Goal: Task Accomplishment & Management: Complete application form

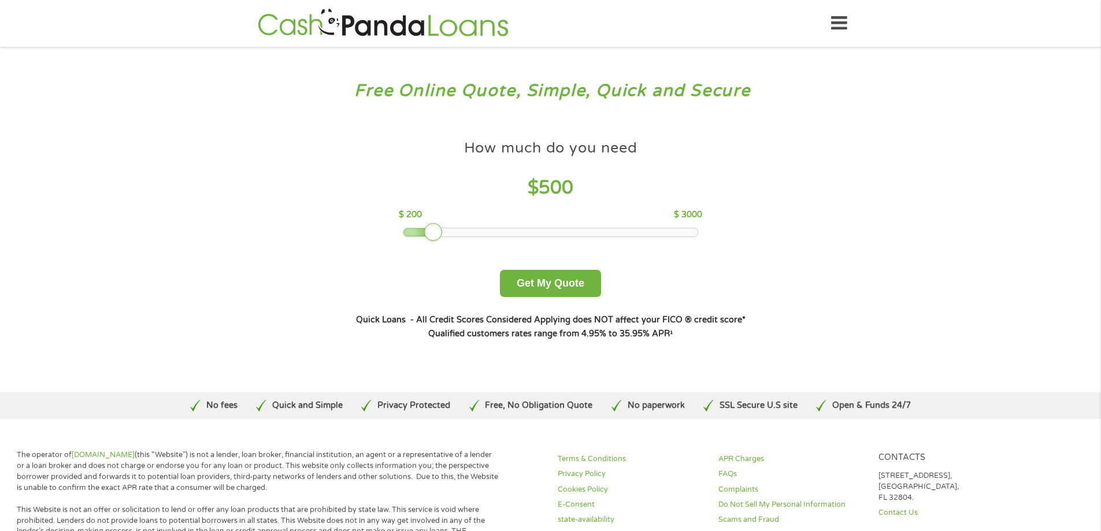
drag, startPoint x: 483, startPoint y: 235, endPoint x: 436, endPoint y: 235, distance: 47.4
click at [436, 235] on div at bounding box center [433, 232] width 18 height 18
click at [542, 286] on button "Get My Quote" at bounding box center [550, 283] width 101 height 27
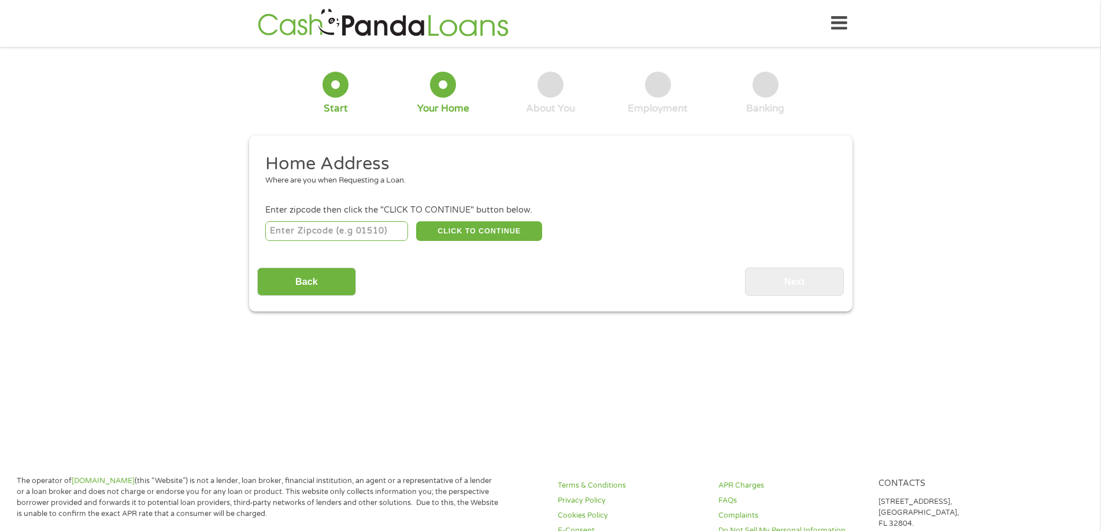
click at [331, 228] on input "number" at bounding box center [336, 231] width 143 height 20
type input "77049"
click at [481, 233] on button "CLICK TO CONTINUE" at bounding box center [479, 231] width 126 height 20
type input "77049"
type input "[GEOGRAPHIC_DATA]"
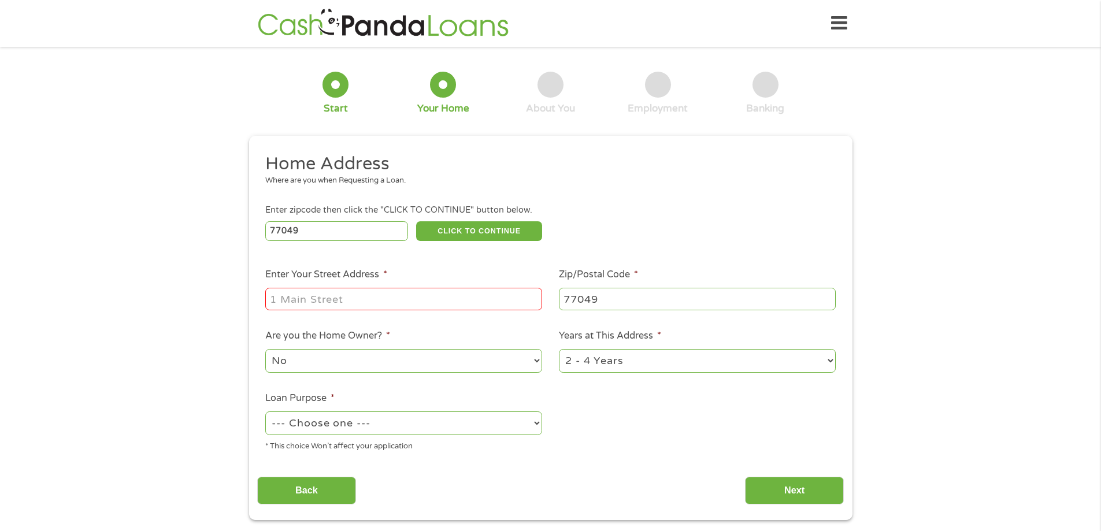
click at [440, 302] on input "Enter Your Street Address *" at bounding box center [403, 299] width 277 height 22
type input "[STREET_ADDRESS]"
click at [414, 426] on select "--- Choose one --- Pay Bills Debt Consolidation Home Improvement Major Purchase…" at bounding box center [403, 424] width 277 height 24
select select "debtconsolidation"
click at [265, 412] on select "--- Choose one --- Pay Bills Debt Consolidation Home Improvement Major Purchase…" at bounding box center [403, 424] width 277 height 24
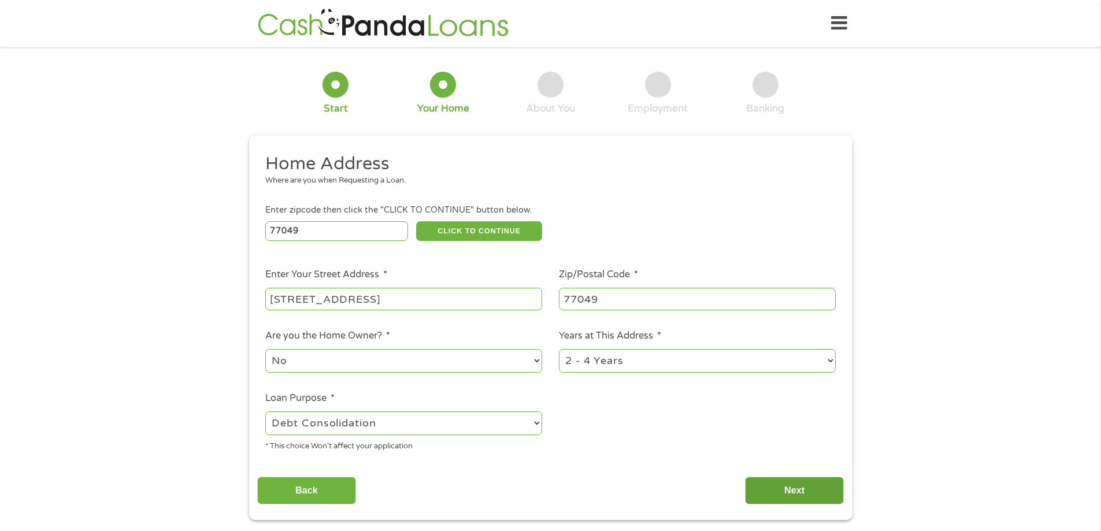
click at [799, 482] on input "Next" at bounding box center [794, 491] width 99 height 28
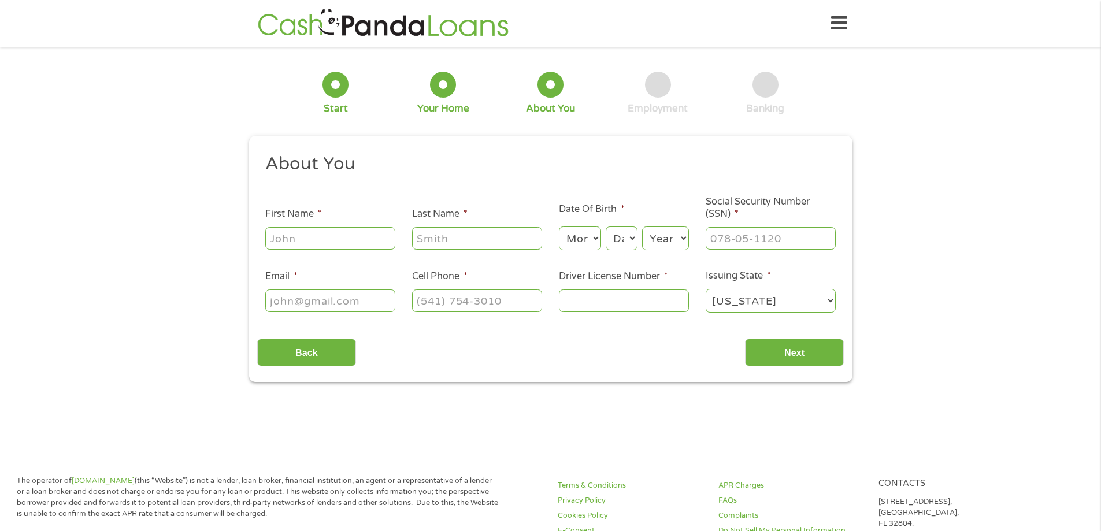
scroll to position [5, 5]
click at [327, 238] on input "First Name *" at bounding box center [330, 238] width 130 height 22
type input "[PERSON_NAME]"
type input "[EMAIL_ADDRESS][DOMAIN_NAME]"
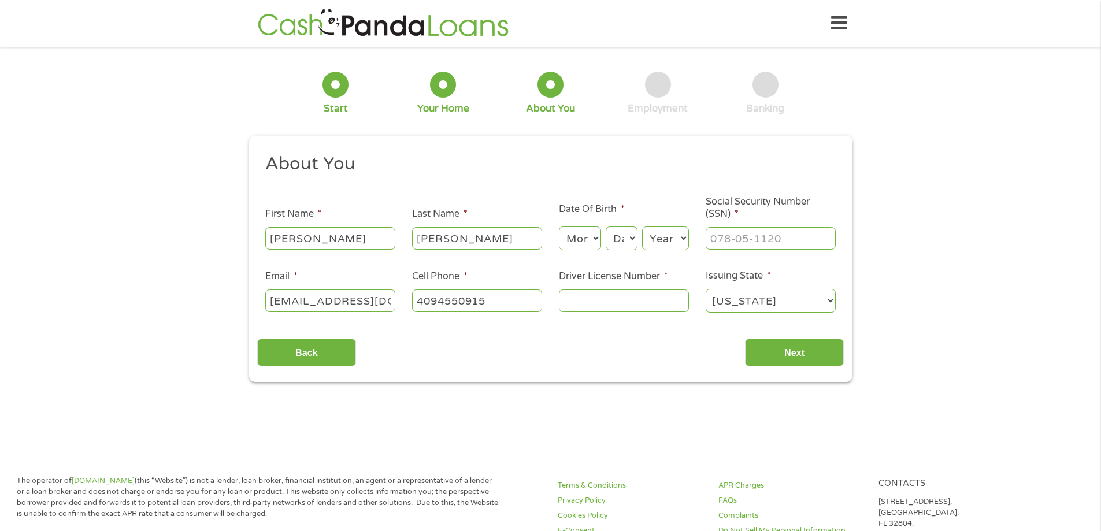
type input "[PHONE_NUMBER]"
click at [580, 253] on ul "About You This field is hidden when viewing the form Title * --- Choose one ---…" at bounding box center [550, 238] width 587 height 171
click at [577, 242] on select "Month 1 2 3 4 5 6 7 8 9 10 11 12" at bounding box center [580, 239] width 42 height 24
select select "9"
click at [559, 227] on select "Month 1 2 3 4 5 6 7 8 9 10 11 12" at bounding box center [580, 239] width 42 height 24
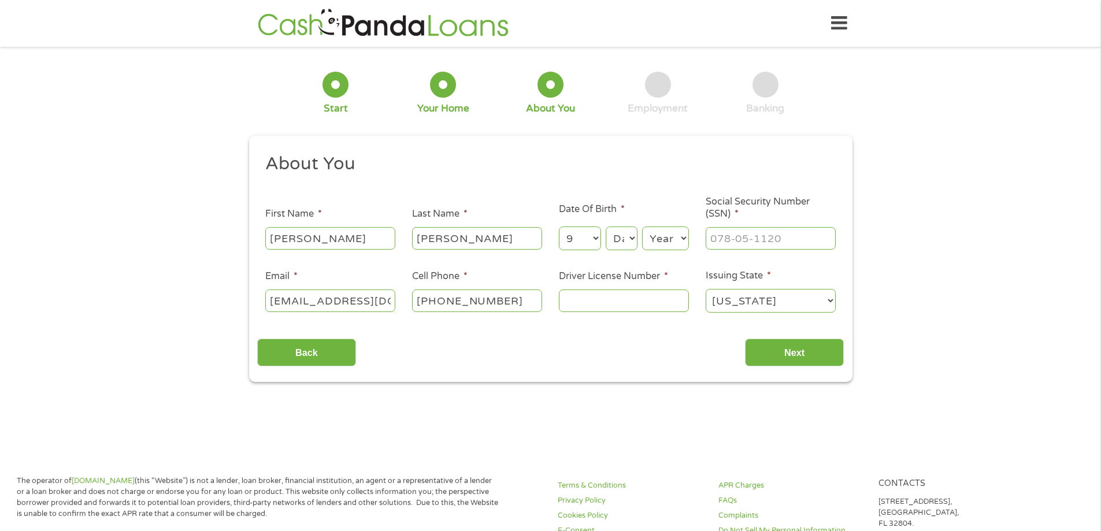
click at [624, 241] on select "Day 1 2 3 4 5 6 7 8 9 10 11 12 13 14 15 16 17 18 19 20 21 22 23 24 25 26 27 28 …" at bounding box center [621, 239] width 31 height 24
select select "15"
click at [606, 227] on select "Day 1 2 3 4 5 6 7 8 9 10 11 12 13 14 15 16 17 18 19 20 21 22 23 24 25 26 27 28 …" at bounding box center [621, 239] width 31 height 24
click at [665, 226] on div "Year Year [DATE] 2006 2005 2004 2003 2002 2001 2000 1999 1998 1997 1996 1995 19…" at bounding box center [665, 239] width 47 height 28
click at [668, 231] on select "Year [DATE] 2006 2005 2004 2003 2002 2001 2000 1999 1998 1997 1996 1995 1994 19…" at bounding box center [665, 239] width 47 height 24
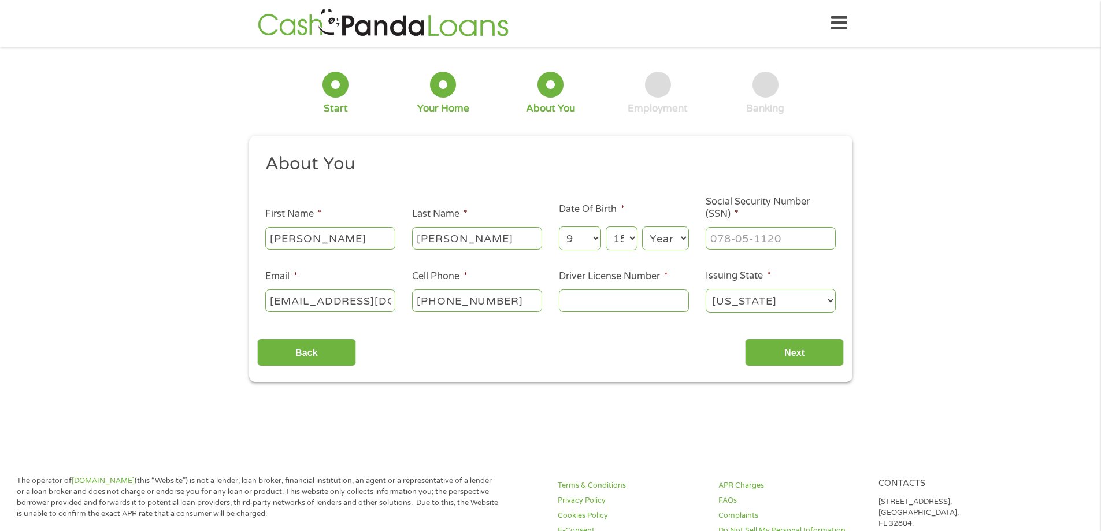
select select "1978"
click at [642, 227] on select "Year [DATE] 2006 2005 2004 2003 2002 2001 2000 1999 1998 1997 1996 1995 1994 19…" at bounding box center [665, 239] width 47 height 24
click at [724, 235] on input "___-__-____" at bounding box center [771, 238] width 130 height 22
type input "449-53-4290"
click at [592, 301] on input "Driver License Number *" at bounding box center [624, 301] width 130 height 22
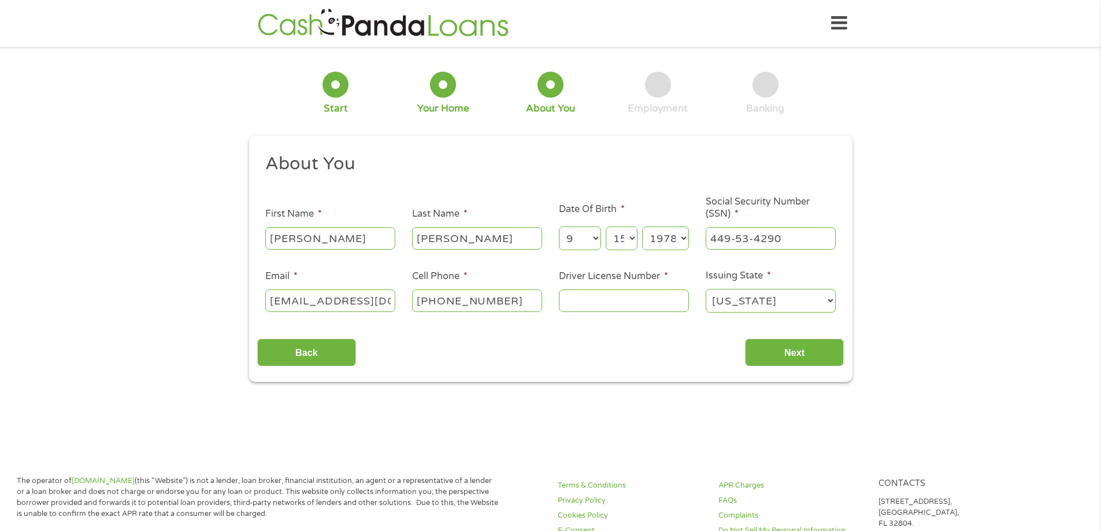
type input "17337170"
click at [798, 350] on input "Next" at bounding box center [794, 353] width 99 height 28
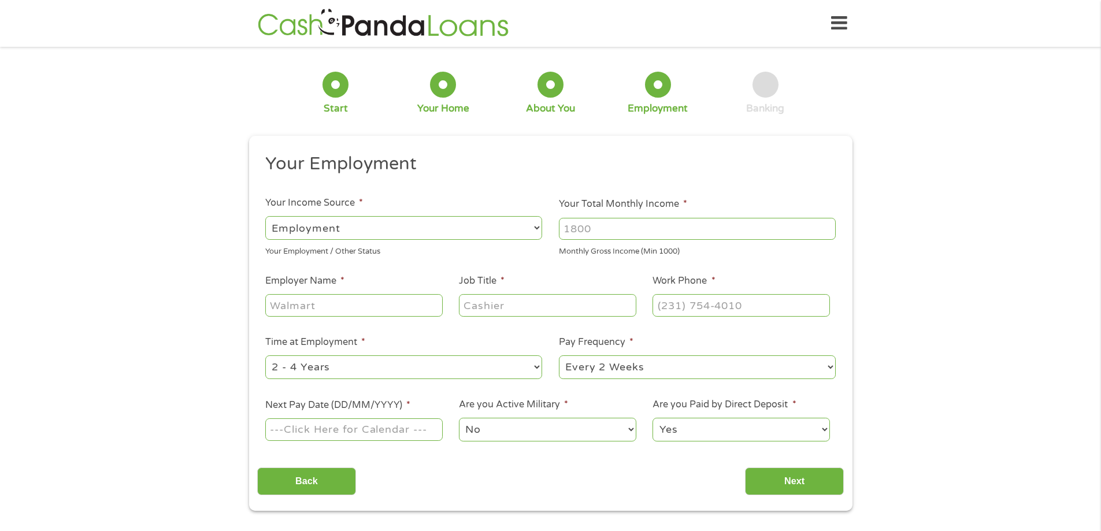
click at [594, 229] on input "Your Total Monthly Income *" at bounding box center [697, 229] width 277 height 22
type input "3300"
click at [387, 313] on input "Employer Name *" at bounding box center [353, 305] width 177 height 22
type input "[PERSON_NAME] Service Corporation"
type input "Line Operator"
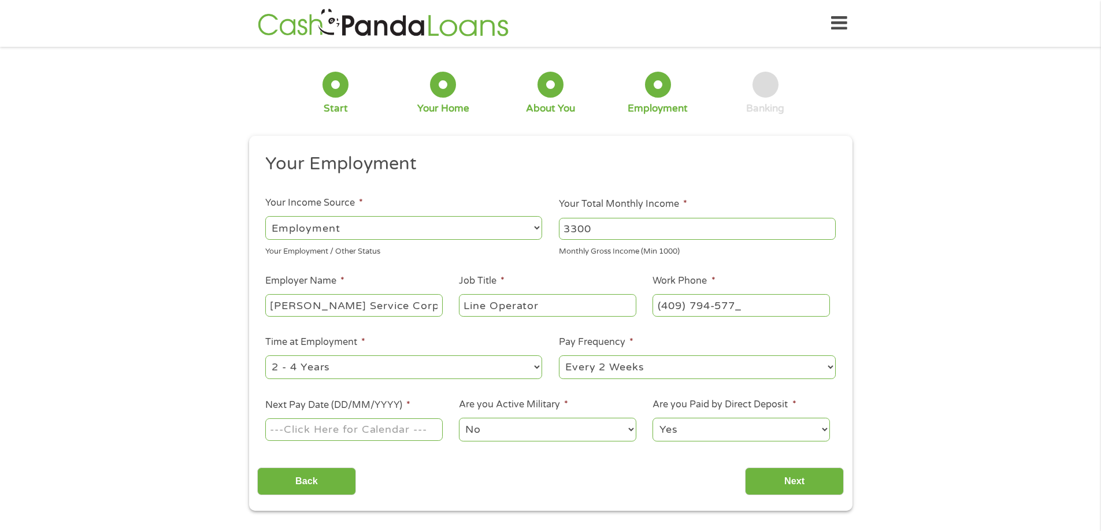
type input "[PHONE_NUMBER]"
click at [609, 365] on select "--- Choose one --- Every 2 Weeks Every Week Monthly Semi-Monthly" at bounding box center [697, 367] width 277 height 24
select select "weekly"
click at [559, 355] on select "--- Choose one --- Every 2 Weeks Every Week Monthly Semi-Monthly" at bounding box center [697, 367] width 277 height 24
click at [339, 439] on input "Next Pay Date (DD/MM/YYYY) *" at bounding box center [353, 430] width 177 height 22
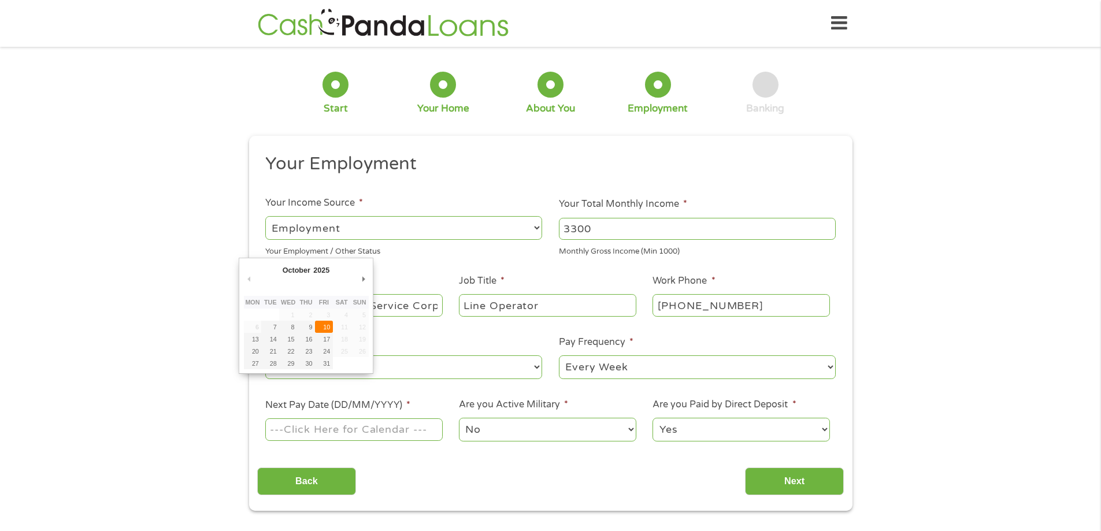
type input "[DATE]"
click at [516, 434] on select "No Yes" at bounding box center [547, 430] width 177 height 24
click at [698, 429] on select "Yes No" at bounding box center [741, 430] width 177 height 24
click at [703, 491] on div "Back Next" at bounding box center [550, 477] width 587 height 36
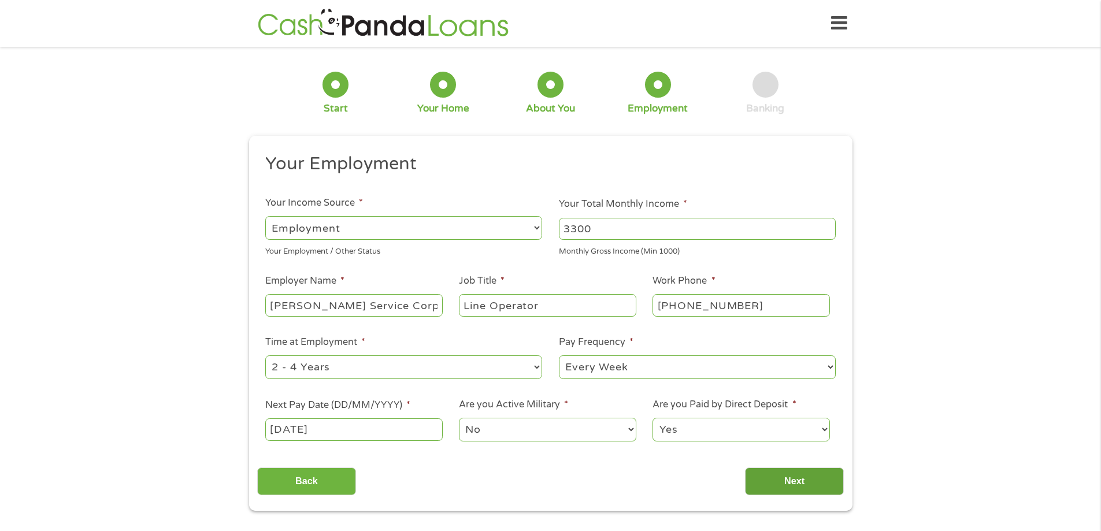
click at [771, 483] on input "Next" at bounding box center [794, 482] width 99 height 28
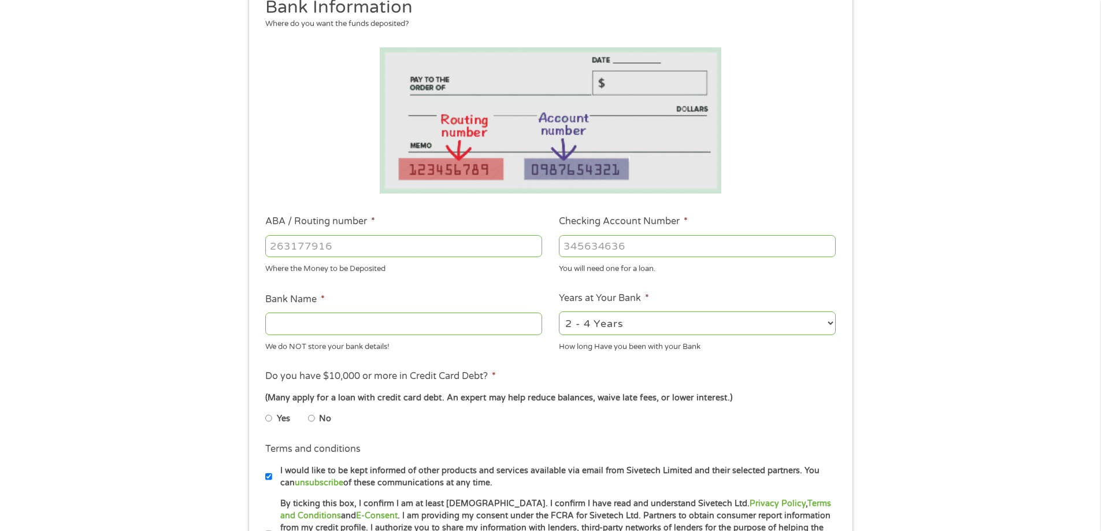
scroll to position [173, 0]
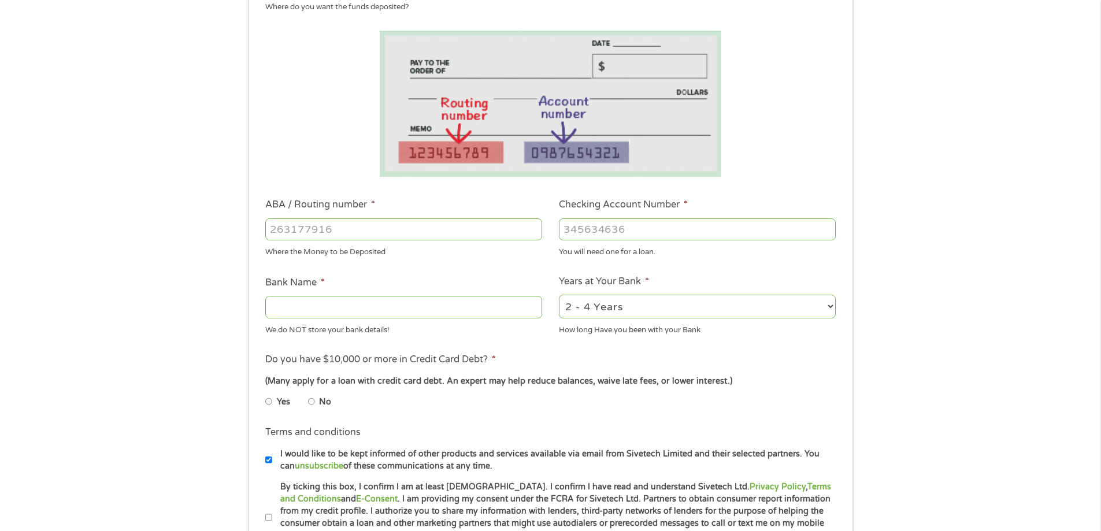
click at [390, 233] on input "ABA / Routing number *" at bounding box center [403, 230] width 277 height 22
type input "111900659"
type input "[PERSON_NAME] FARGO BANK"
type input "111900659"
click at [600, 240] on input "Checking Account Number *" at bounding box center [697, 230] width 277 height 22
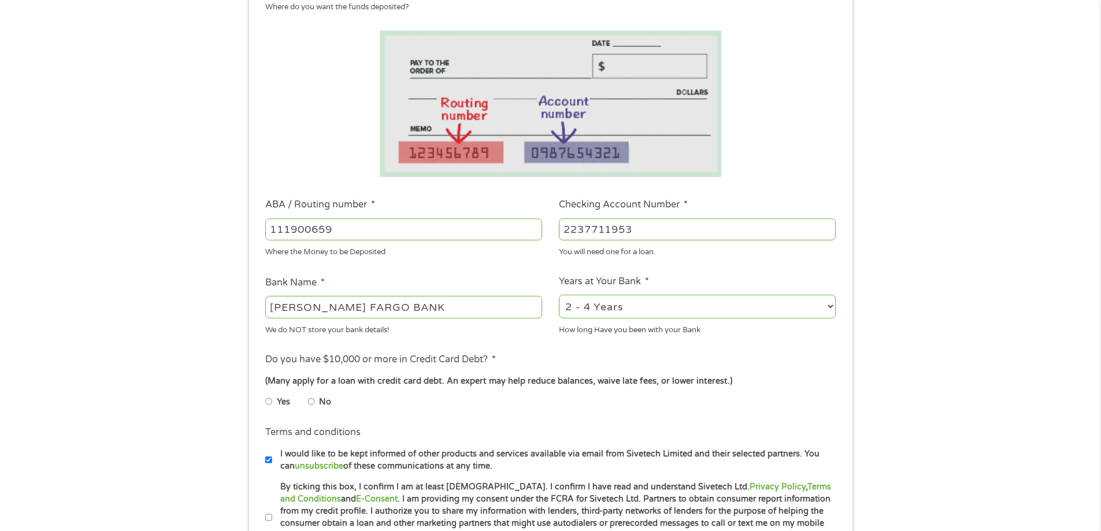
type input "2237711953"
click at [313, 401] on input "No" at bounding box center [311, 401] width 7 height 18
radio input "true"
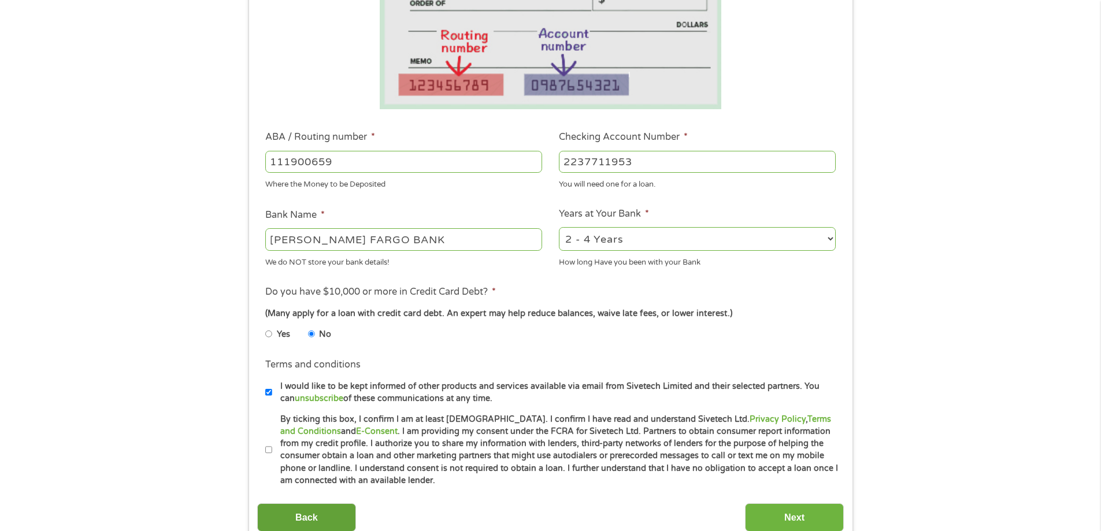
scroll to position [347, 0]
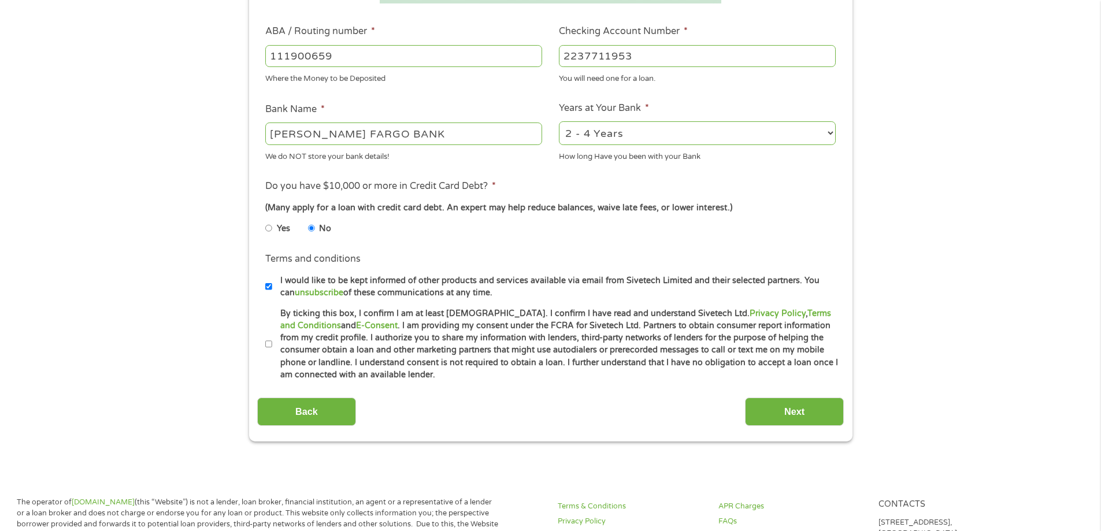
click at [269, 229] on input "Yes" at bounding box center [268, 228] width 7 height 18
radio input "true"
click at [268, 345] on input "By ticking this box, I confirm I am at least [DEMOGRAPHIC_DATA]. I confirm I ha…" at bounding box center [268, 344] width 7 height 18
checkbox input "true"
click at [303, 401] on input "Back" at bounding box center [306, 412] width 99 height 28
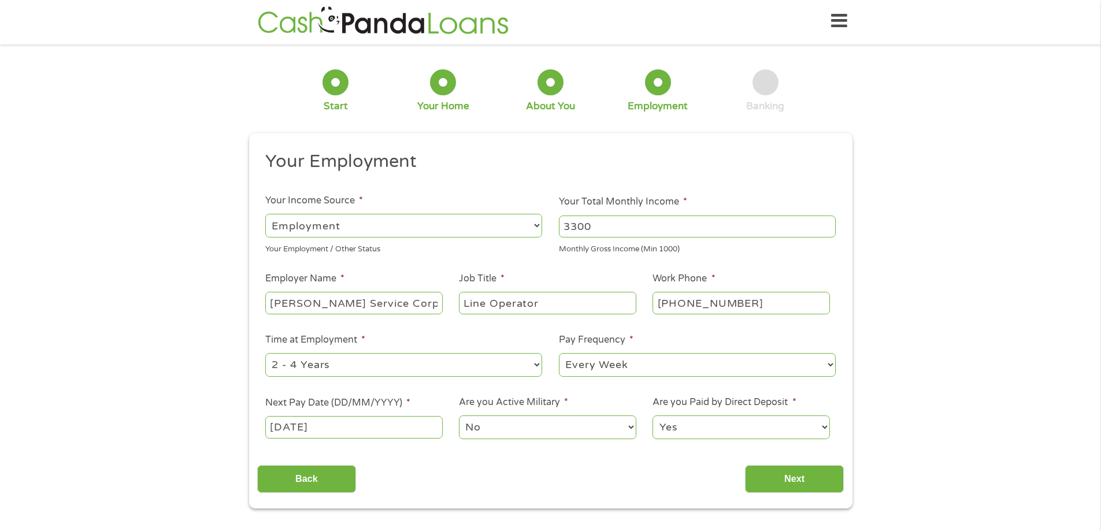
scroll to position [0, 0]
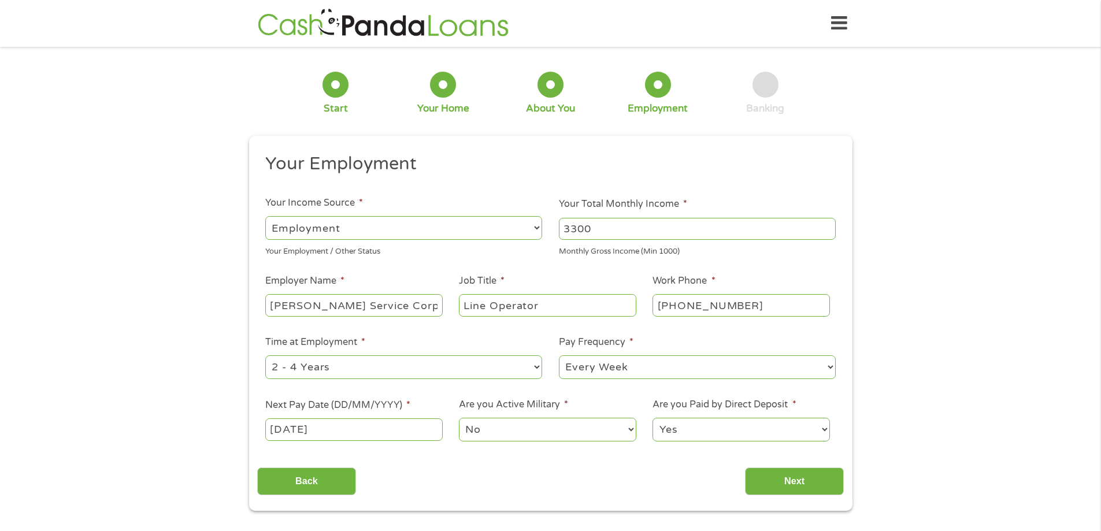
drag, startPoint x: 303, startPoint y: 401, endPoint x: 376, endPoint y: 364, distance: 81.2
click at [776, 476] on input "Next" at bounding box center [794, 482] width 99 height 28
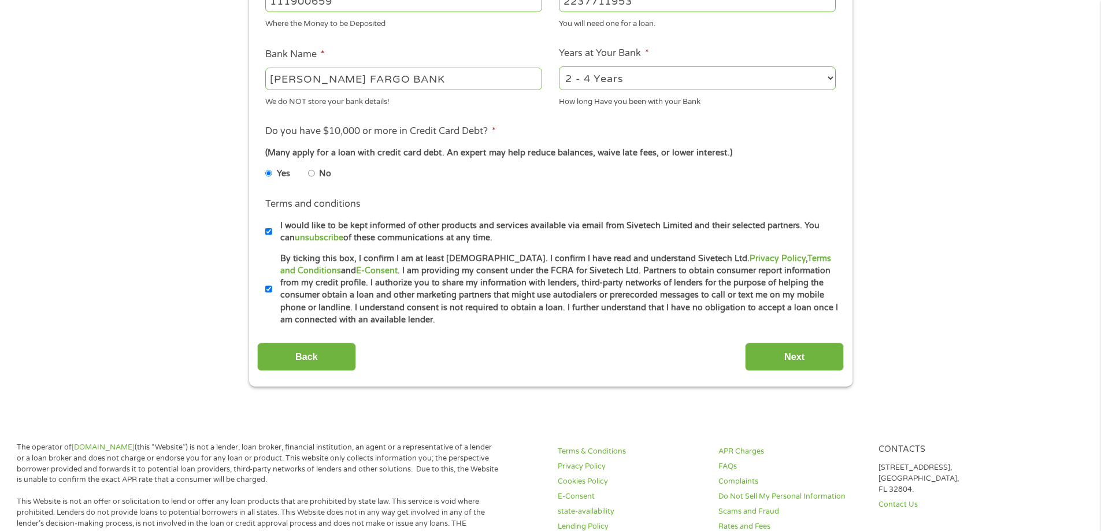
scroll to position [405, 0]
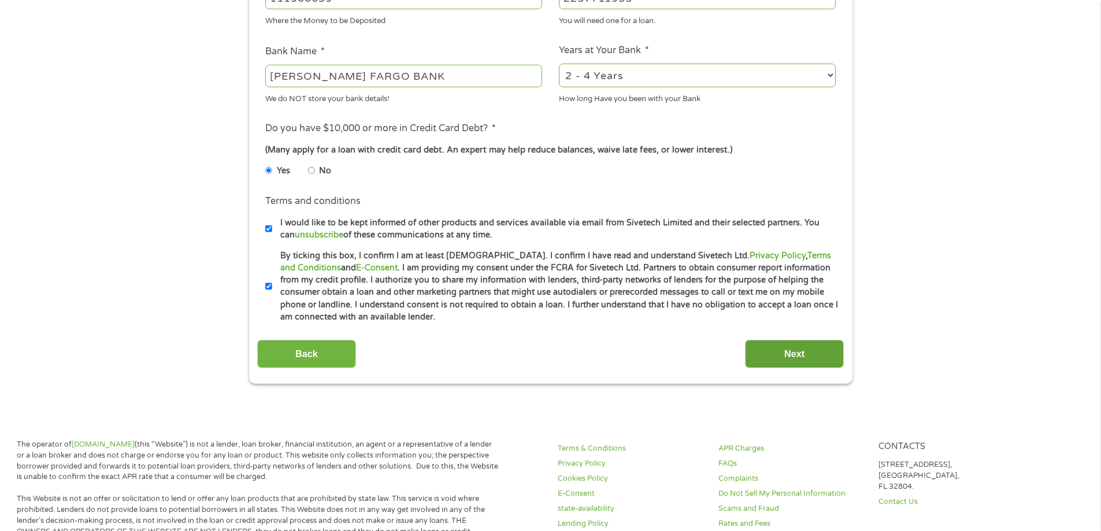
click at [808, 360] on input "Next" at bounding box center [794, 354] width 99 height 28
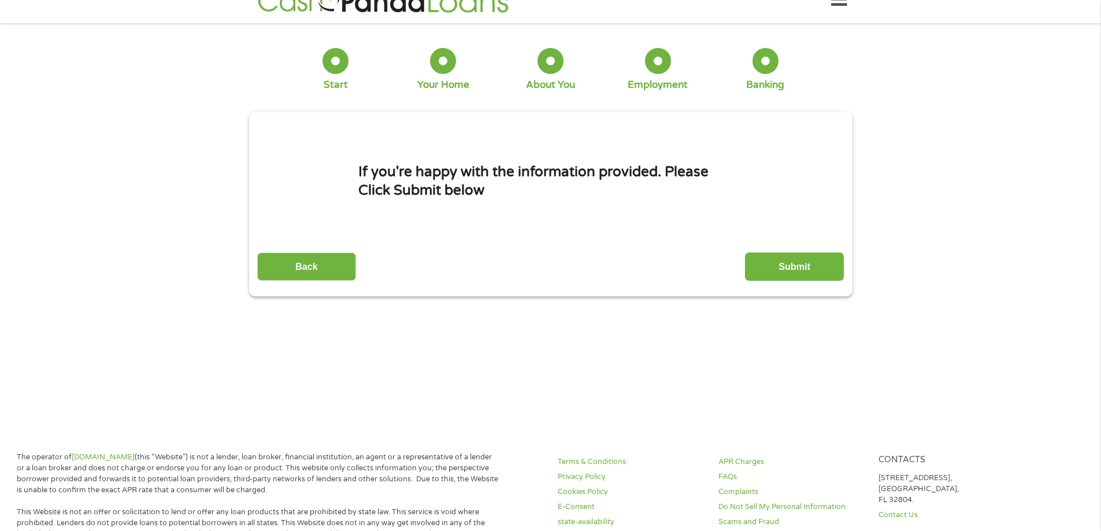
scroll to position [0, 0]
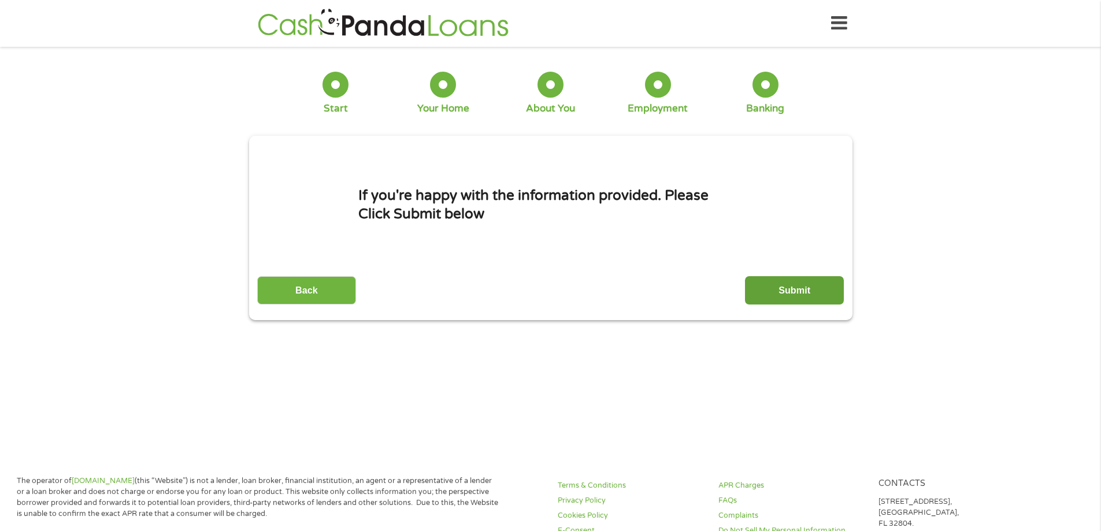
click at [794, 287] on input "Submit" at bounding box center [794, 290] width 99 height 28
